Goal: Transaction & Acquisition: Purchase product/service

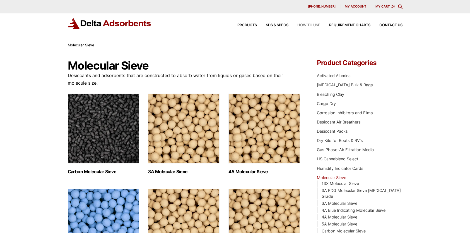
click at [307, 23] on span "How to Use" at bounding box center [308, 25] width 23 height 4
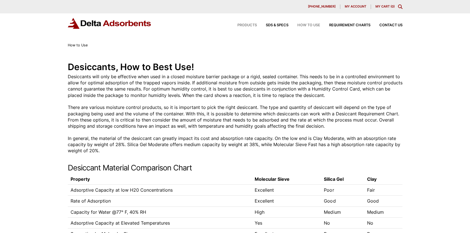
click at [244, 25] on span "Products" at bounding box center [247, 25] width 20 height 4
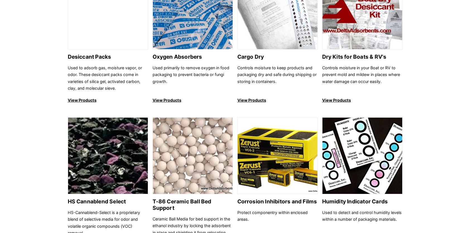
scroll to position [363, 0]
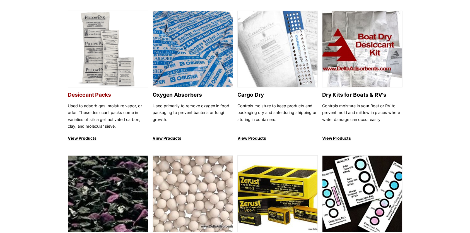
click at [78, 107] on p "Used to adsorb gas, moisture vapor, or odor. These desiccant packs come in vari…" at bounding box center [108, 115] width 80 height 27
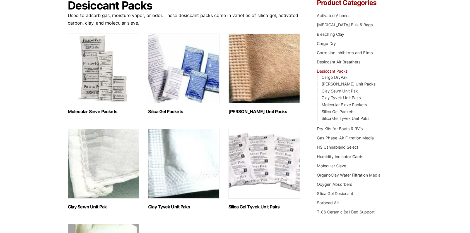
scroll to position [56, 0]
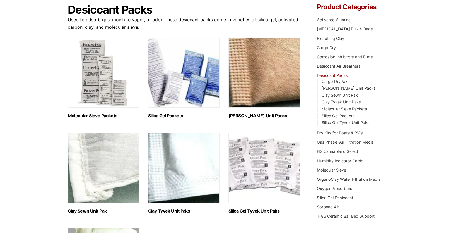
click at [184, 79] on img "Visit product category Silica Gel Packets" at bounding box center [183, 73] width 71 height 70
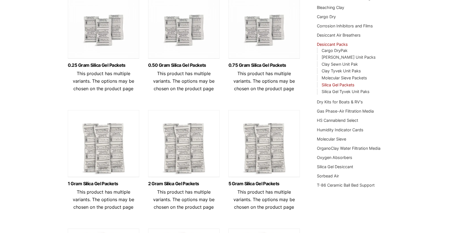
scroll to position [139, 0]
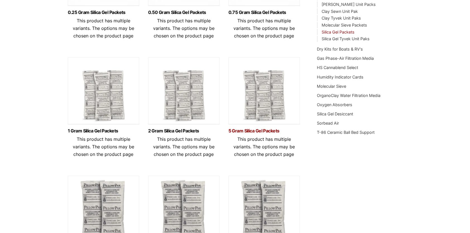
click at [253, 131] on link "5 Gram Silica Gel Packets" at bounding box center [263, 130] width 71 height 5
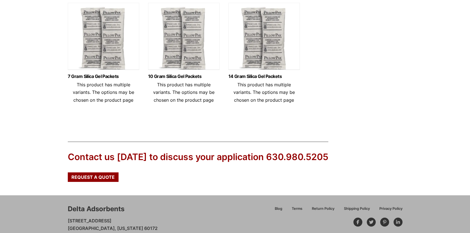
scroll to position [335, 0]
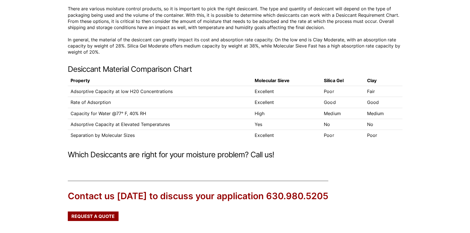
scroll to position [112, 0]
